Goal: Information Seeking & Learning: Check status

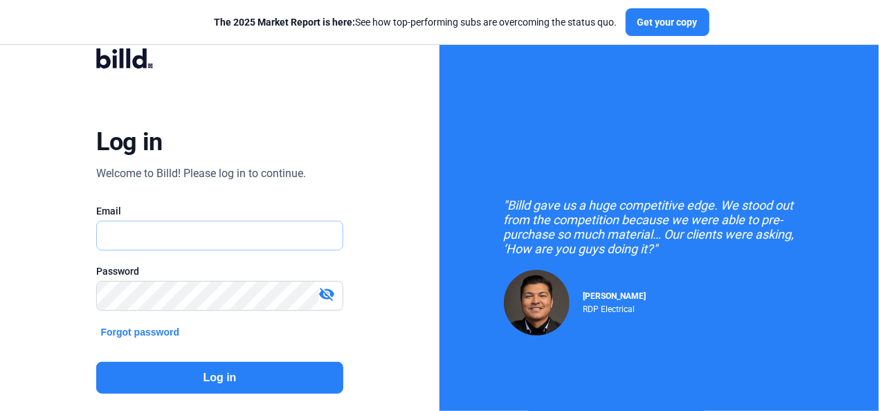
type input "[EMAIL_ADDRESS][DOMAIN_NAME]"
click at [235, 372] on button "Log in" at bounding box center [219, 378] width 247 height 32
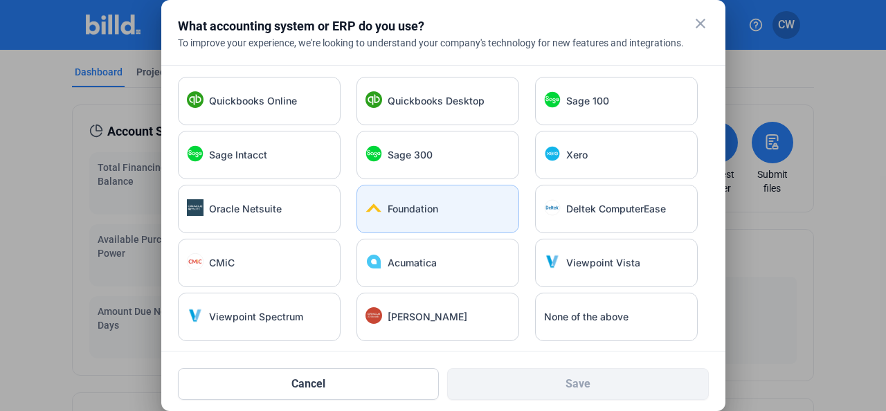
click at [424, 204] on span "Foundation" at bounding box center [413, 209] width 51 height 14
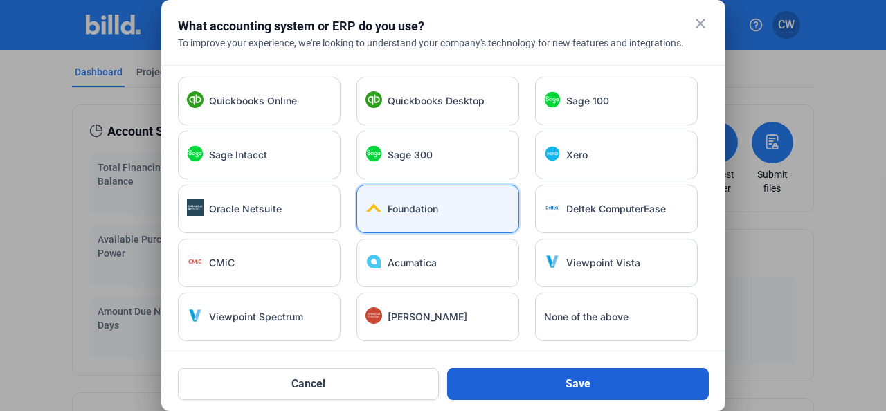
click at [543, 384] on button "Save" at bounding box center [578, 384] width 262 height 32
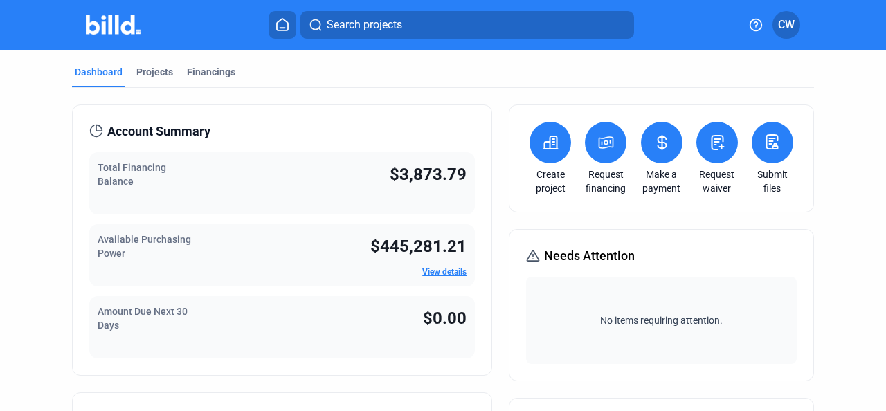
click at [449, 273] on link "View details" at bounding box center [444, 272] width 44 height 10
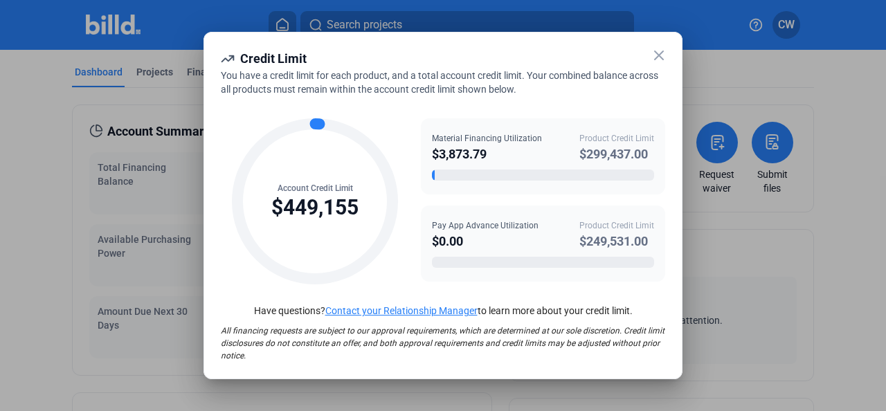
drag, startPoint x: 234, startPoint y: 51, endPoint x: 623, endPoint y: 362, distance: 498.6
click at [623, 362] on div "Credit Limit You have a credit limit for each product, and a total account cred…" at bounding box center [443, 206] width 479 height 348
click at [658, 57] on icon at bounding box center [659, 55] width 8 height 8
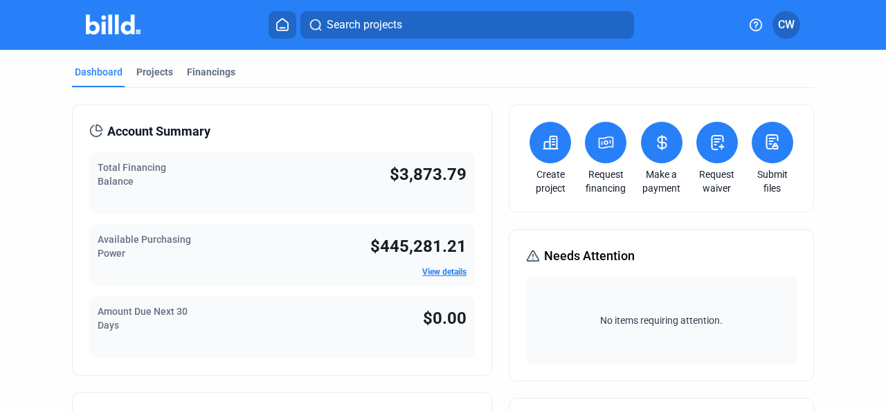
click at [439, 273] on link "View details" at bounding box center [444, 272] width 44 height 10
